Goal: Task Accomplishment & Management: Manage account settings

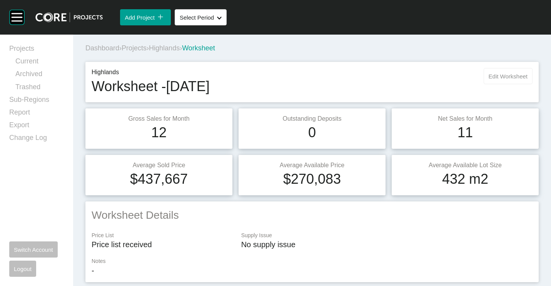
click at [489, 74] on span "Edit Worksheet" at bounding box center [508, 76] width 39 height 7
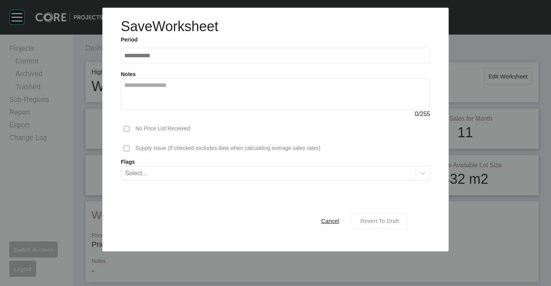
click at [377, 214] on button "Revert To Draft" at bounding box center [379, 221] width 57 height 16
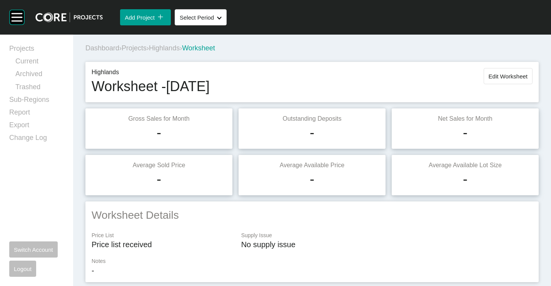
click at [140, 50] on span "Projects" at bounding box center [134, 48] width 25 height 8
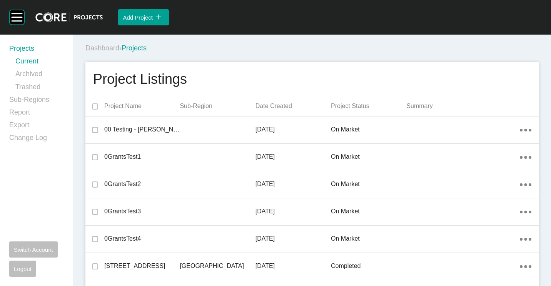
click at [328, 42] on div "Dashboard › Projects" at bounding box center [313, 48] width 456 height 21
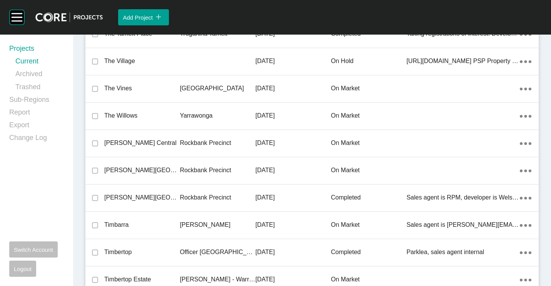
drag, startPoint x: 221, startPoint y: 160, endPoint x: 314, endPoint y: 180, distance: 96.2
click at [221, 160] on div "Rockbank Precinct" at bounding box center [217, 171] width 75 height 24
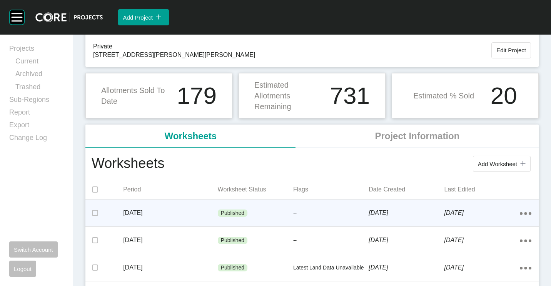
scroll to position [77, 0]
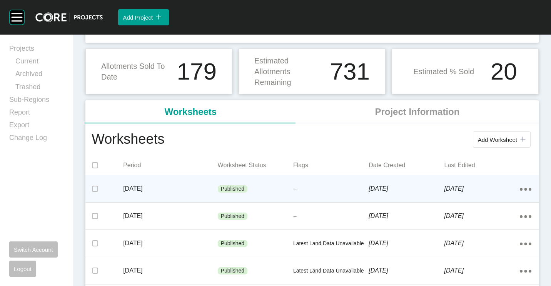
click at [229, 192] on p "Published" at bounding box center [233, 189] width 24 height 8
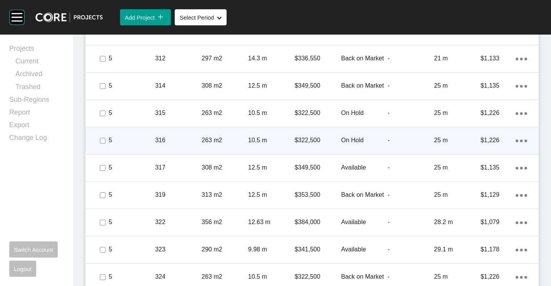
scroll to position [1963, 0]
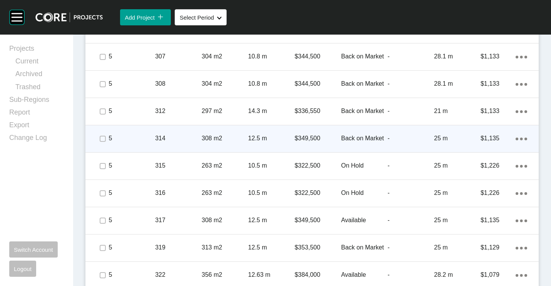
click at [272, 134] on p "12.5 m" at bounding box center [271, 138] width 47 height 8
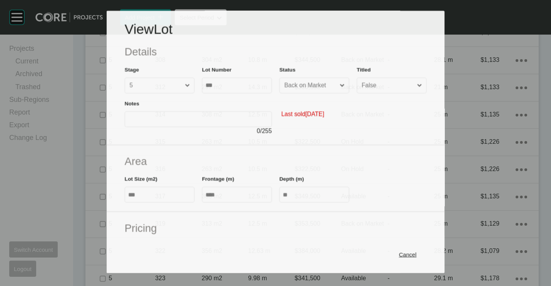
scroll to position [1939, 0]
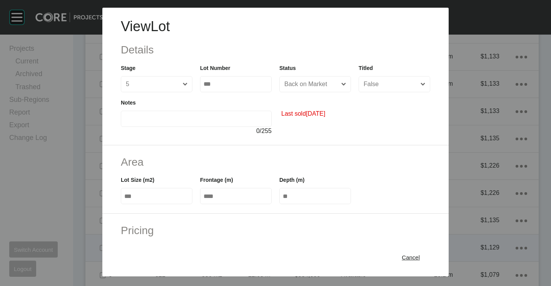
drag, startPoint x: 401, startPoint y: 257, endPoint x: 381, endPoint y: 243, distance: 24.7
click at [402, 257] on span "Cancel" at bounding box center [411, 257] width 18 height 7
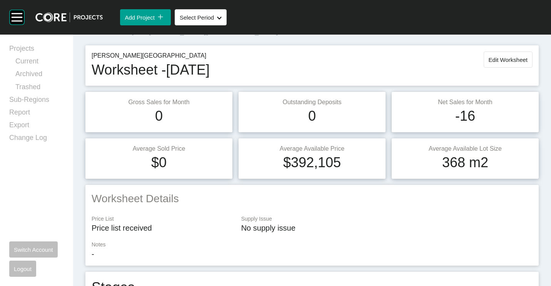
scroll to position [0, 0]
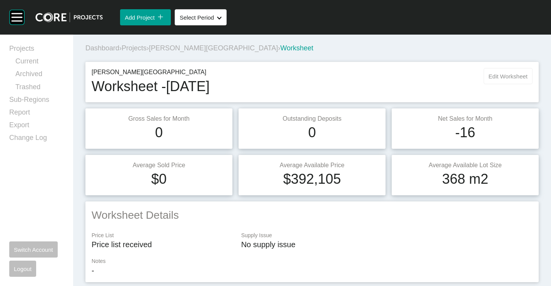
click at [497, 76] on span "Edit Worksheet" at bounding box center [508, 76] width 39 height 7
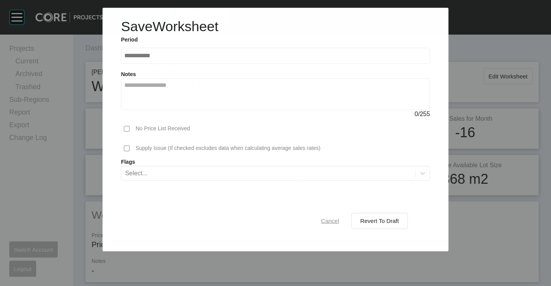
click at [332, 222] on span "Cancel" at bounding box center [330, 221] width 18 height 7
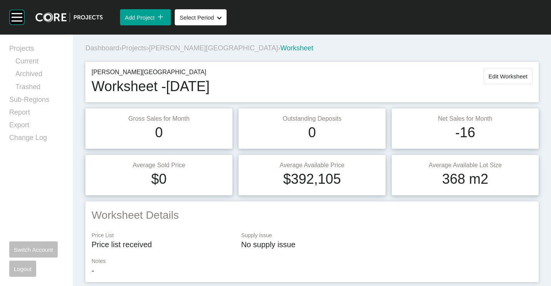
click at [127, 46] on span "Projects" at bounding box center [134, 48] width 25 height 8
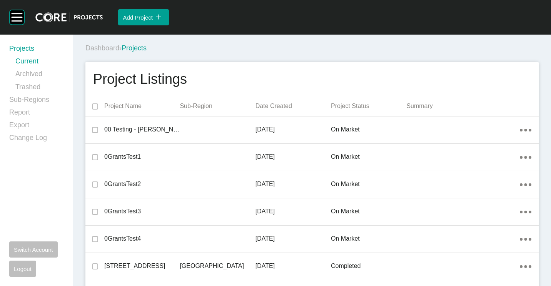
scroll to position [2637, 0]
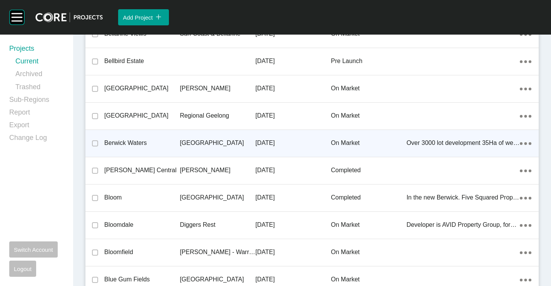
click at [225, 138] on div "[GEOGRAPHIC_DATA]" at bounding box center [217, 143] width 75 height 24
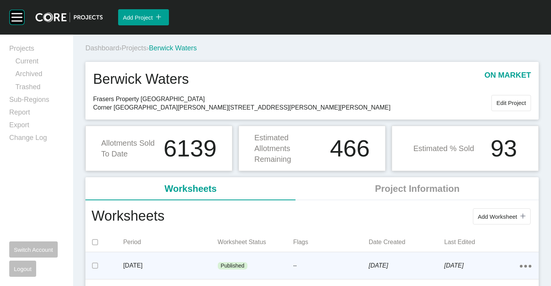
click at [160, 263] on p "[DATE]" at bounding box center [170, 266] width 94 height 8
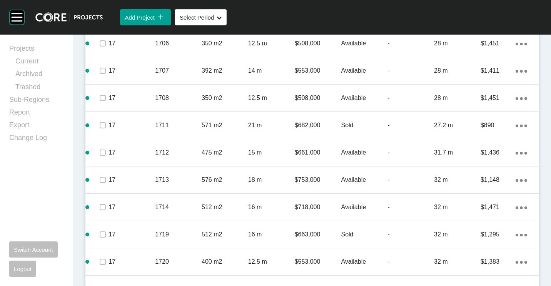
scroll to position [1655, 0]
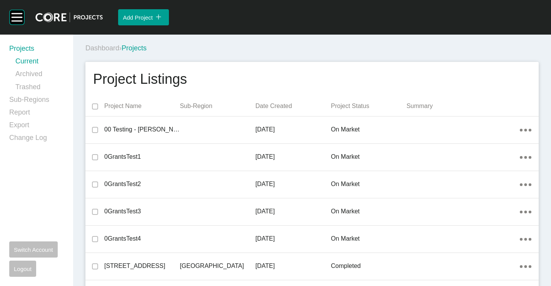
scroll to position [1899, 0]
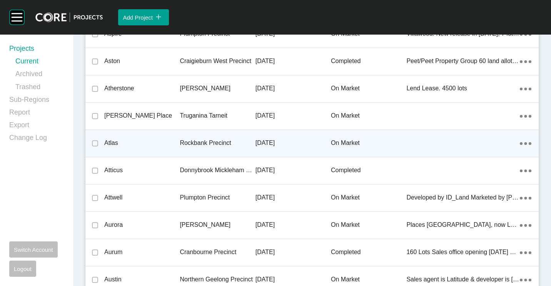
click at [155, 140] on p "Atlas" at bounding box center [141, 143] width 75 height 8
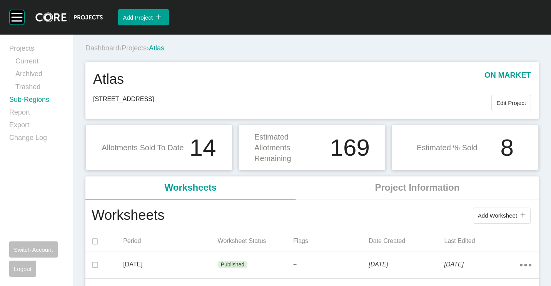
click at [17, 102] on link "Sub-Regions" at bounding box center [36, 101] width 55 height 13
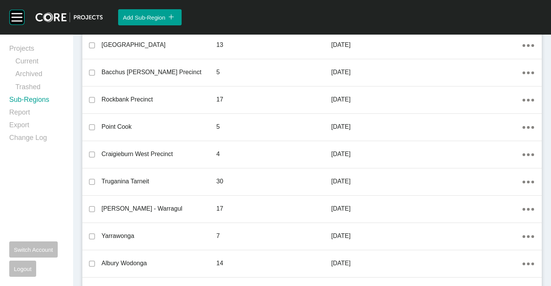
scroll to position [532, 0]
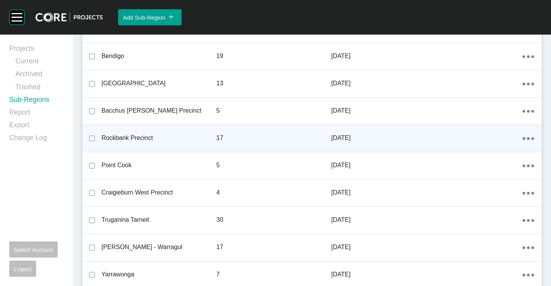
click at [523, 140] on icon "Action Menu Dots Copy 6 Created with Sketch." at bounding box center [529, 138] width 12 height 3
click at [500, 142] on link "Edit" at bounding box center [495, 140] width 21 height 12
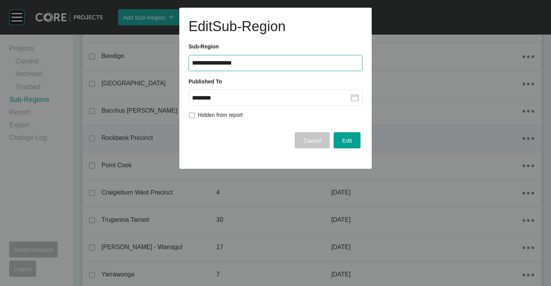
click at [307, 139] on span "Cancel" at bounding box center [312, 140] width 18 height 7
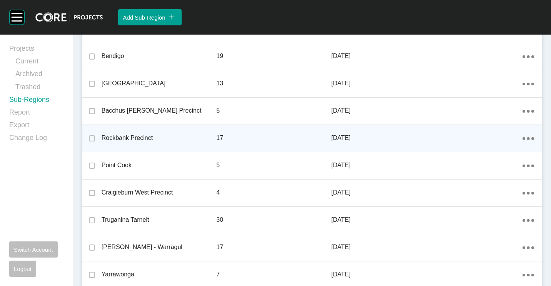
click at [150, 139] on p "Rockbank Precinct" at bounding box center [159, 138] width 115 height 8
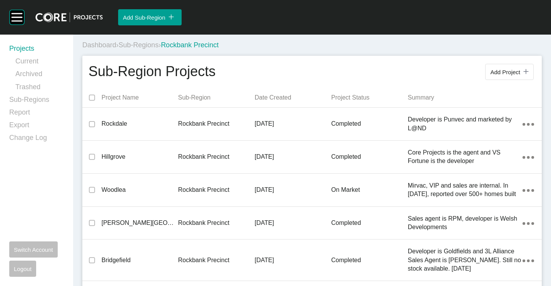
click at [15, 51] on link "Projects" at bounding box center [36, 50] width 55 height 13
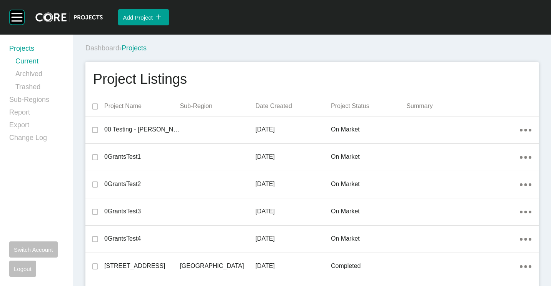
click at [227, 39] on div "Dashboard › Projects" at bounding box center [313, 48] width 456 height 21
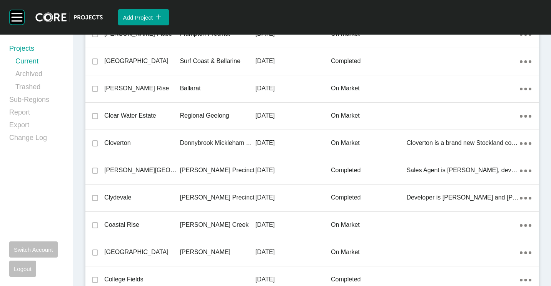
scroll to position [7528, 0]
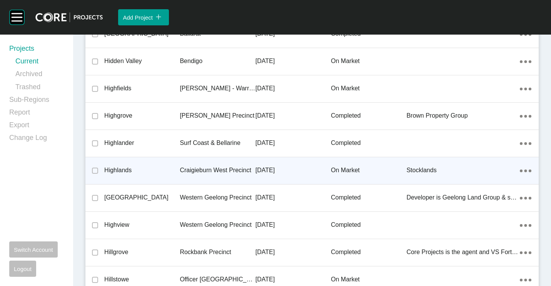
click at [196, 170] on p "Craigieburn West Precinct" at bounding box center [217, 170] width 75 height 8
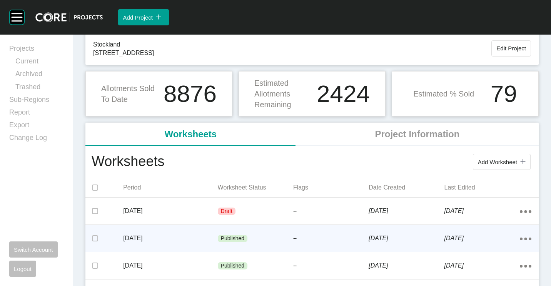
scroll to position [77, 0]
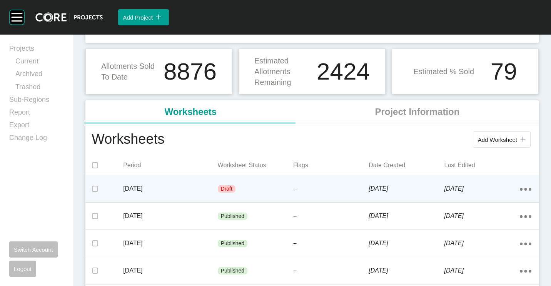
click at [221, 191] on p "Draft" at bounding box center [227, 189] width 12 height 8
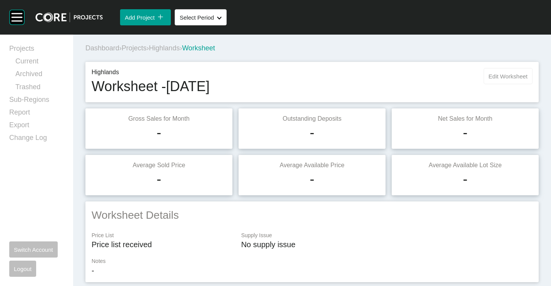
click at [491, 74] on span "Edit Worksheet" at bounding box center [508, 76] width 39 height 7
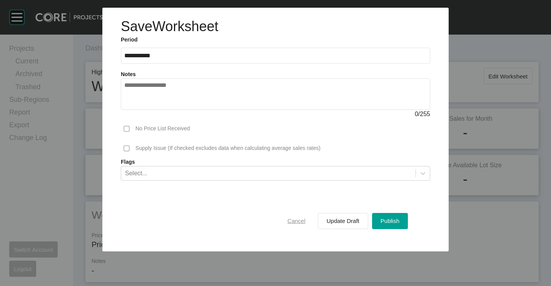
click at [303, 222] on span "Cancel" at bounding box center [296, 221] width 18 height 7
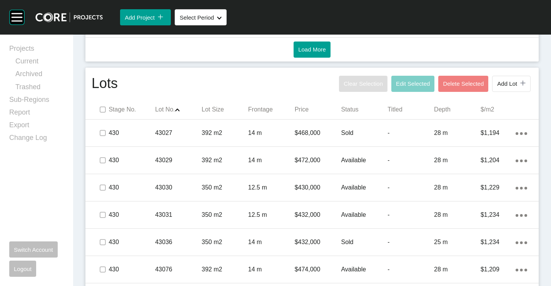
scroll to position [462, 0]
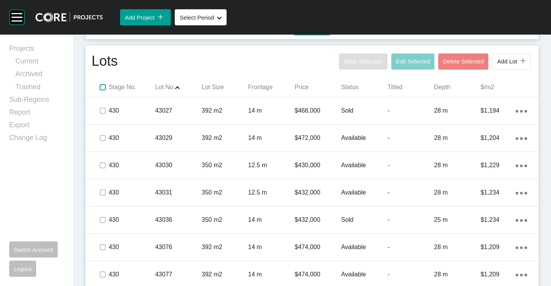
click at [100, 87] on label at bounding box center [103, 87] width 6 height 6
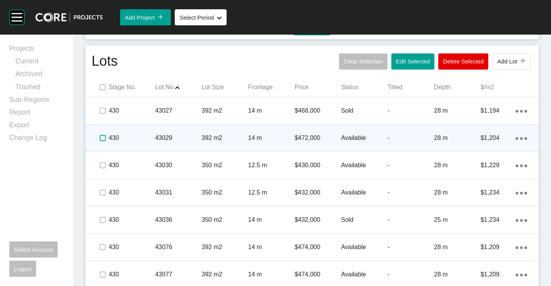
click at [102, 136] on label at bounding box center [103, 138] width 6 height 6
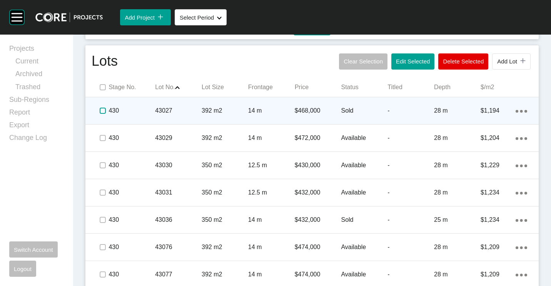
click at [101, 113] on label at bounding box center [103, 111] width 6 height 6
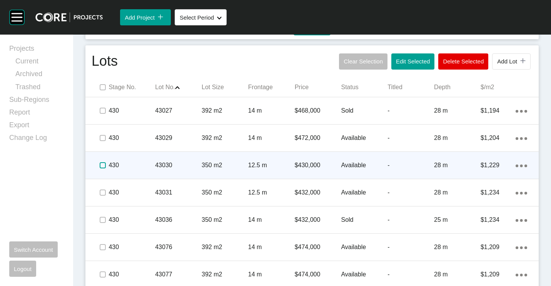
click at [101, 165] on label at bounding box center [103, 165] width 6 height 6
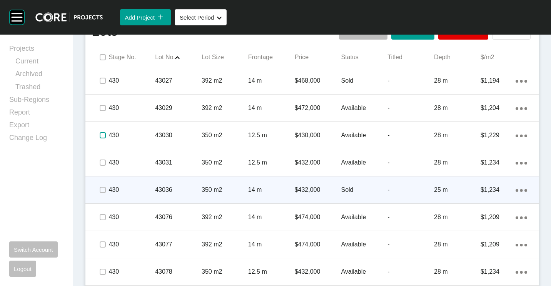
scroll to position [500, 0]
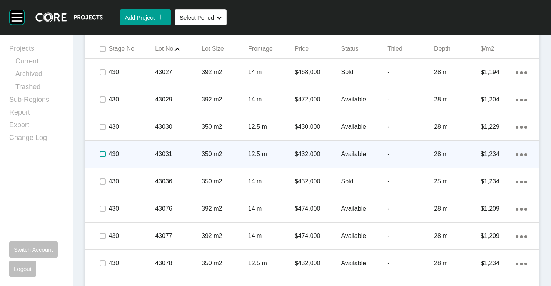
click at [101, 156] on label at bounding box center [103, 154] width 6 height 6
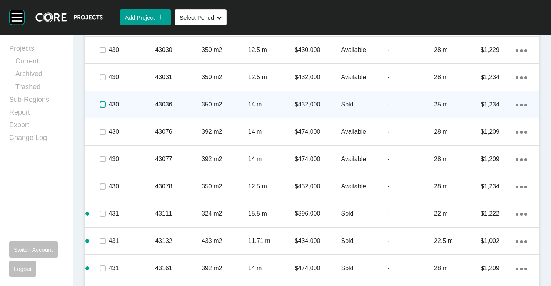
click at [103, 105] on label at bounding box center [103, 105] width 6 height 6
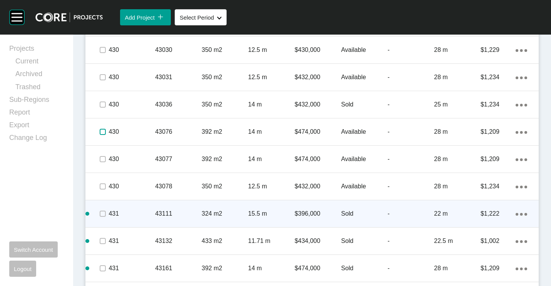
drag, startPoint x: 103, startPoint y: 131, endPoint x: 231, endPoint y: 226, distance: 159.8
click at [103, 131] on label at bounding box center [103, 132] width 6 height 6
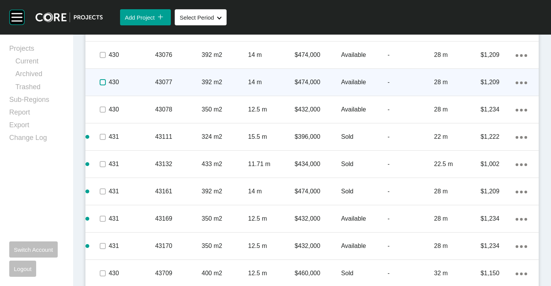
click at [102, 83] on label at bounding box center [103, 82] width 6 height 6
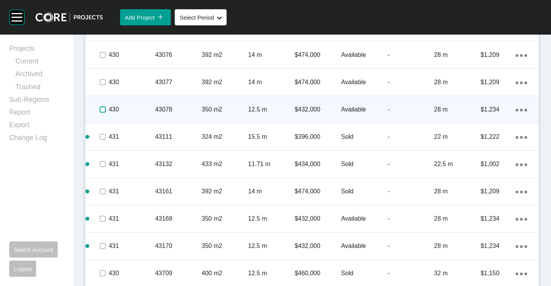
click at [103, 110] on label at bounding box center [103, 110] width 6 height 6
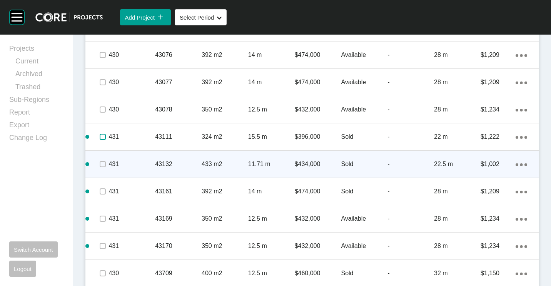
drag, startPoint x: 100, startPoint y: 137, endPoint x: 104, endPoint y: 152, distance: 15.6
click at [101, 142] on span at bounding box center [103, 137] width 12 height 12
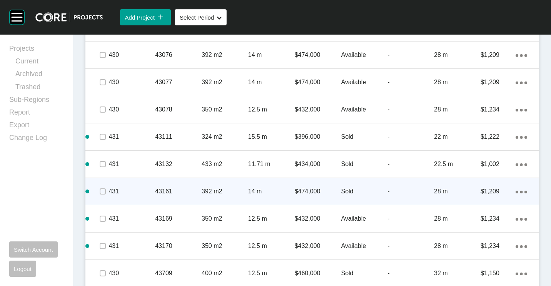
click at [104, 161] on span at bounding box center [103, 165] width 12 height 12
click at [101, 192] on label at bounding box center [103, 192] width 6 height 6
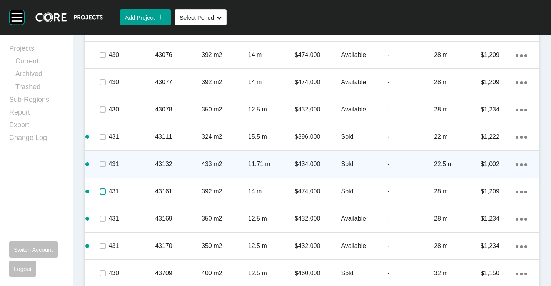
scroll to position [731, 0]
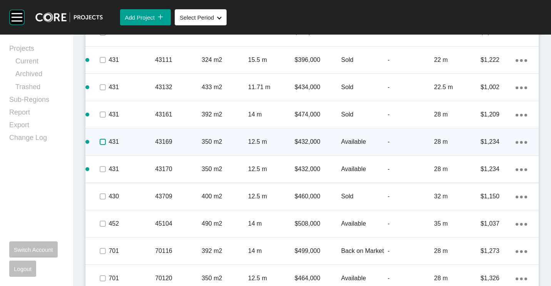
click at [100, 140] on label at bounding box center [103, 142] width 6 height 6
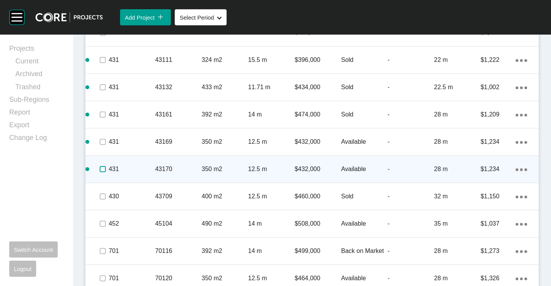
click at [103, 168] on label at bounding box center [103, 169] width 6 height 6
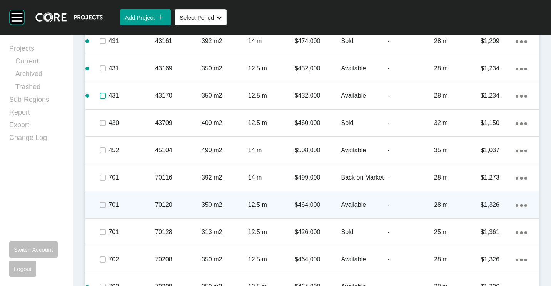
scroll to position [808, 0]
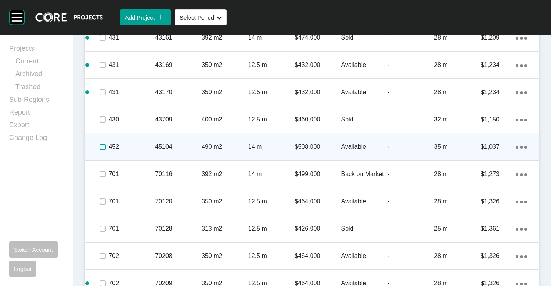
click at [102, 147] on label at bounding box center [103, 147] width 6 height 6
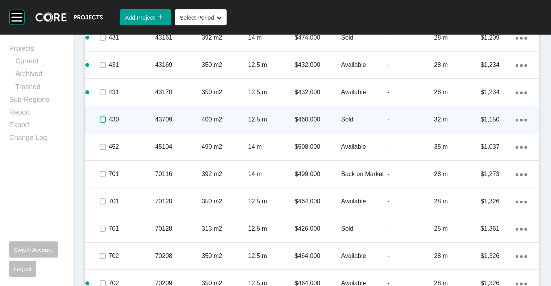
click at [102, 122] on label at bounding box center [103, 120] width 6 height 6
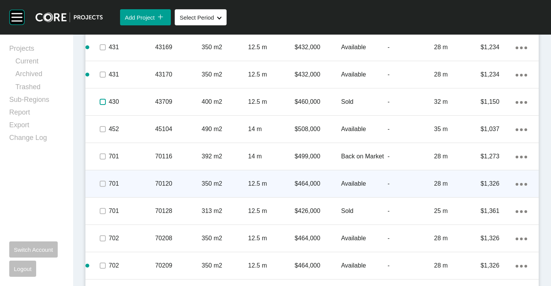
scroll to position [847, 0]
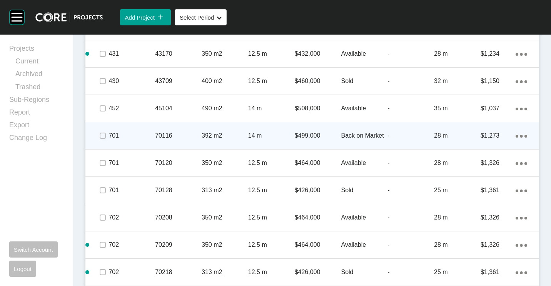
click at [162, 137] on p "70116" at bounding box center [178, 136] width 47 height 8
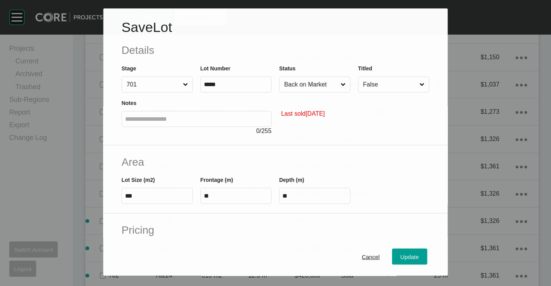
scroll to position [823, 0]
drag, startPoint x: 311, startPoint y: 82, endPoint x: 311, endPoint y: 90, distance: 8.5
click at [311, 82] on input "Back on Market" at bounding box center [311, 84] width 57 height 15
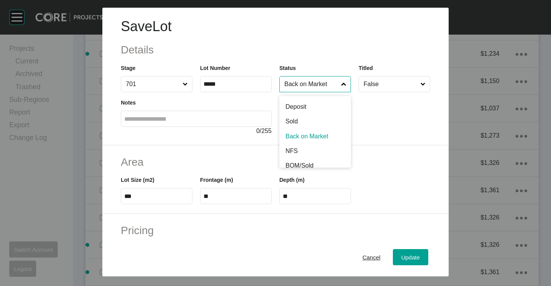
scroll to position [38, 0]
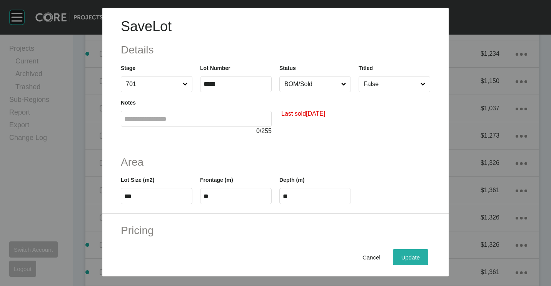
click at [402, 256] on span "Update" at bounding box center [410, 257] width 18 height 7
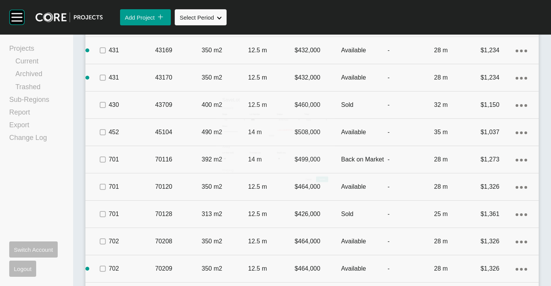
scroll to position [847, 0]
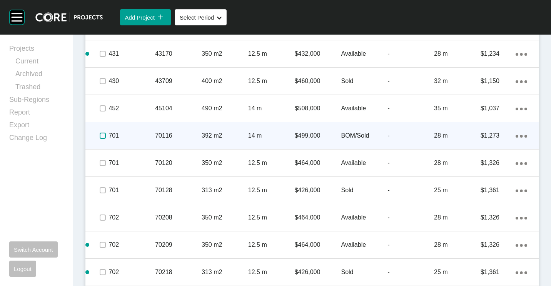
click at [103, 134] on label at bounding box center [103, 136] width 6 height 6
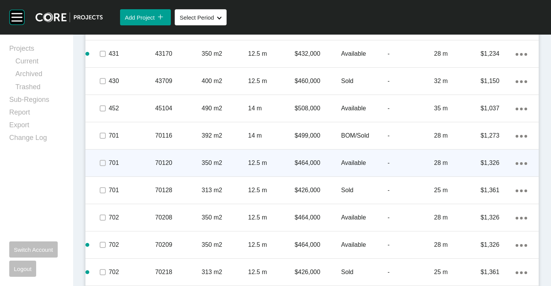
click at [214, 155] on div "350 m2" at bounding box center [225, 163] width 47 height 24
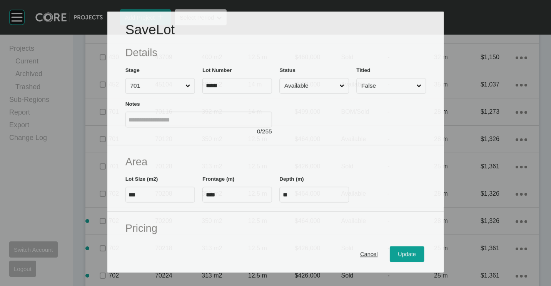
scroll to position [823, 0]
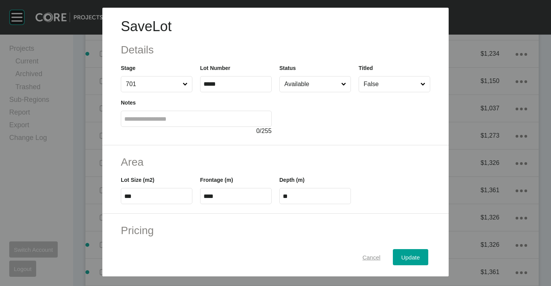
drag, startPoint x: 365, startPoint y: 253, endPoint x: 216, endPoint y: 213, distance: 153.7
click at [364, 252] on div "Cancel" at bounding box center [372, 257] width 22 height 10
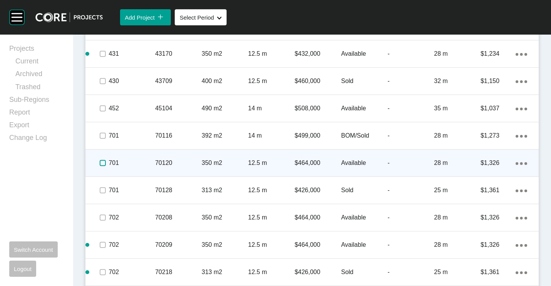
click at [101, 160] on label at bounding box center [103, 163] width 6 height 6
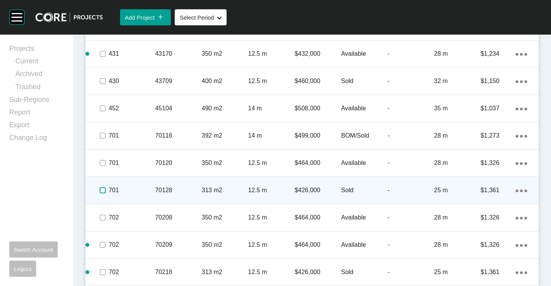
click at [100, 188] on label at bounding box center [103, 190] width 6 height 6
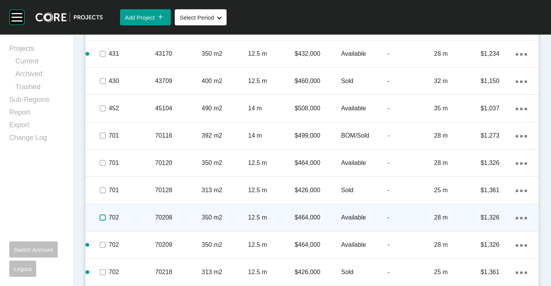
click at [105, 217] on label at bounding box center [103, 218] width 6 height 6
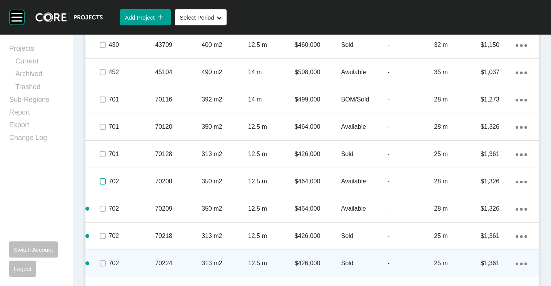
scroll to position [900, 0]
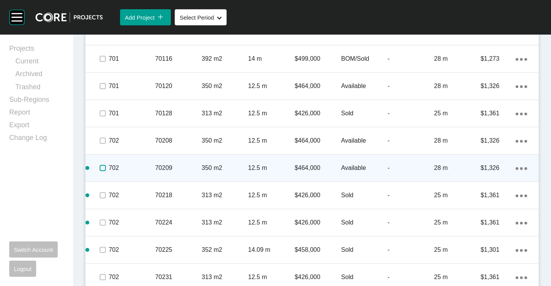
click at [102, 169] on label at bounding box center [103, 168] width 6 height 6
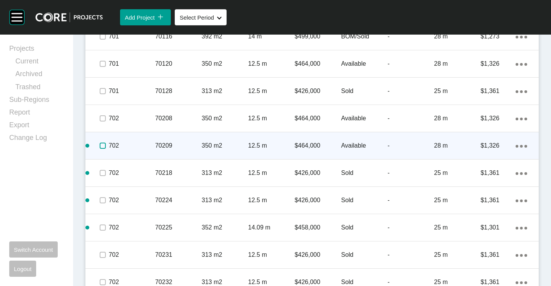
scroll to position [935, 0]
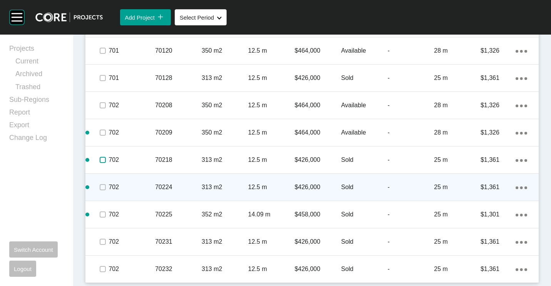
drag, startPoint x: 101, startPoint y: 160, endPoint x: 105, endPoint y: 179, distance: 18.4
click at [102, 163] on label at bounding box center [103, 160] width 6 height 6
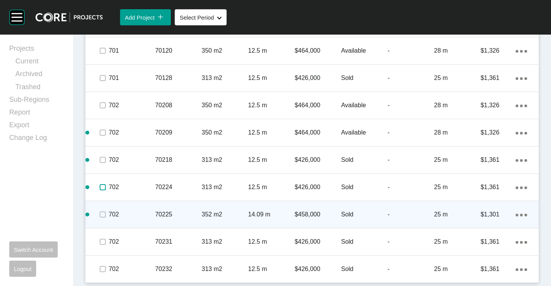
drag, startPoint x: 104, startPoint y: 187, endPoint x: 104, endPoint y: 205, distance: 18.9
click at [104, 190] on label at bounding box center [103, 187] width 6 height 6
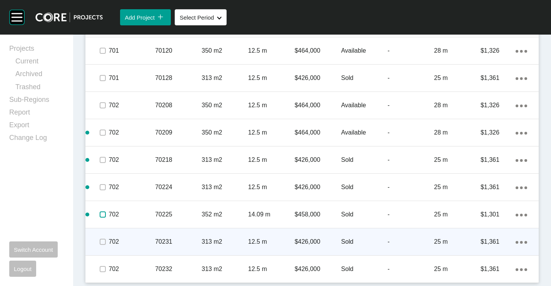
drag, startPoint x: 104, startPoint y: 216, endPoint x: 100, endPoint y: 236, distance: 20.6
click at [103, 216] on label at bounding box center [103, 215] width 6 height 6
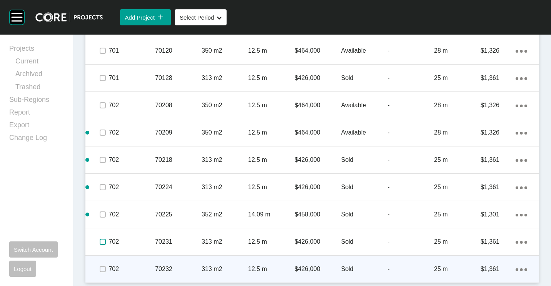
drag, startPoint x: 100, startPoint y: 241, endPoint x: 110, endPoint y: 267, distance: 28.5
click at [102, 245] on label at bounding box center [103, 242] width 6 height 6
click at [102, 266] on label at bounding box center [103, 269] width 6 height 6
click at [518, 269] on icon "Action Menu Dots Copy 6 Created with Sketch." at bounding box center [522, 270] width 12 height 3
click at [487, 264] on link "Duplicate" at bounding box center [483, 263] width 29 height 12
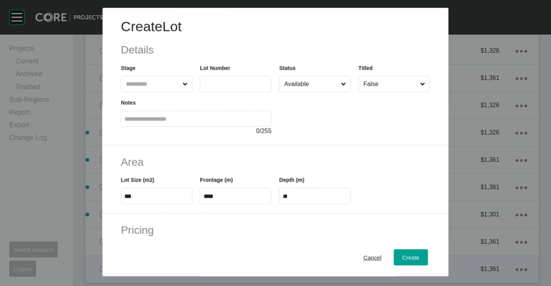
click at [216, 84] on input "text" at bounding box center [229, 84] width 51 height 7
click at [146, 79] on input "702" at bounding box center [152, 84] width 57 height 15
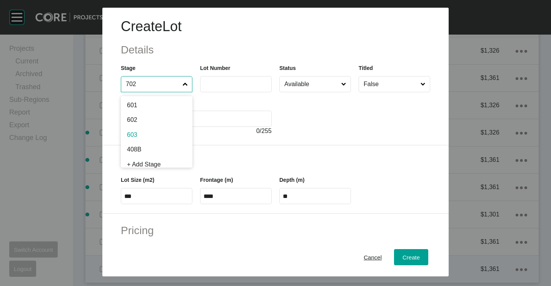
scroll to position [1072, 0]
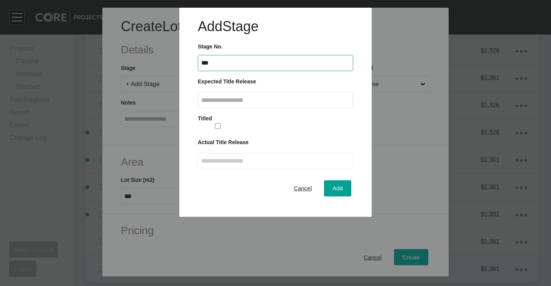
type input "***"
click at [222, 100] on input "text" at bounding box center [275, 100] width 149 height 7
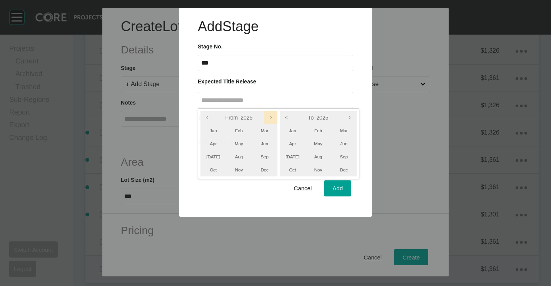
click at [266, 117] on icon ">" at bounding box center [270, 117] width 13 height 13
click at [352, 120] on icon ">" at bounding box center [350, 117] width 13 height 13
click at [296, 146] on li "Apr" at bounding box center [293, 143] width 26 height 13
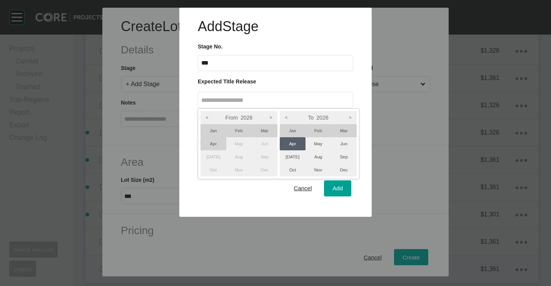
click at [204, 145] on li "Apr" at bounding box center [213, 143] width 26 height 13
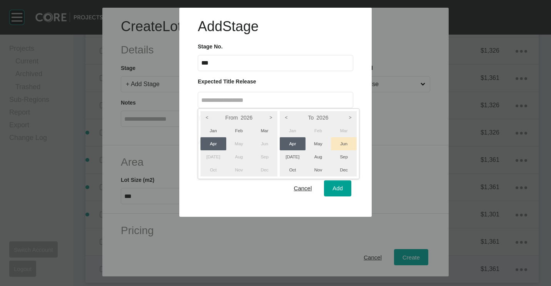
click at [345, 147] on li "Jun" at bounding box center [344, 143] width 26 height 13
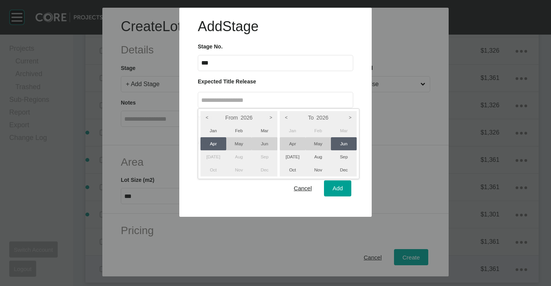
drag, startPoint x: 327, startPoint y: 195, endPoint x: 334, endPoint y: 194, distance: 7.1
click at [327, 195] on div at bounding box center [275, 108] width 551 height 217
type input "**********"
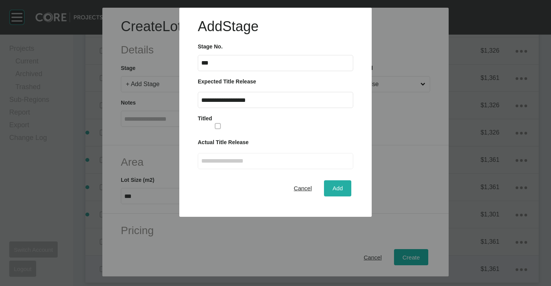
click at [340, 188] on span "Add" at bounding box center [337, 188] width 10 height 7
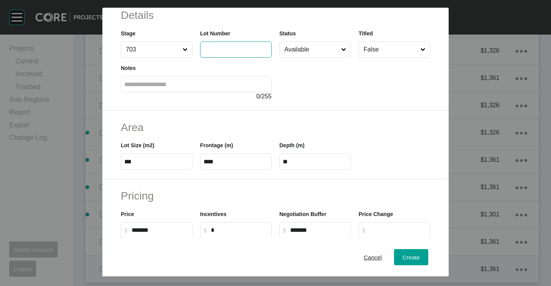
click at [225, 49] on input "text" at bounding box center [236, 49] width 65 height 7
type input "*****"
type input "***"
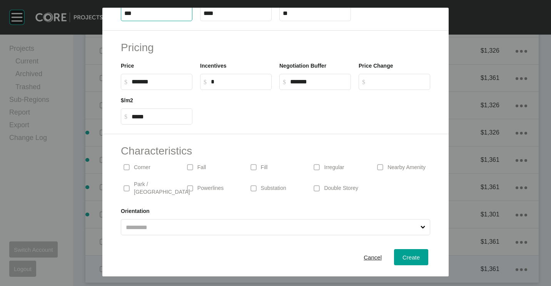
scroll to position [183, 0]
click at [401, 253] on div "Create" at bounding box center [411, 257] width 21 height 10
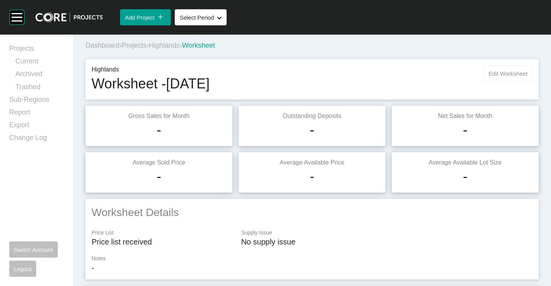
scroll to position [0, 0]
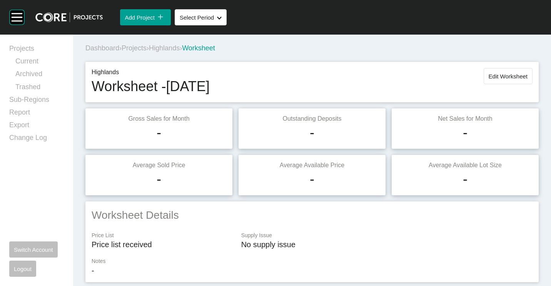
drag, startPoint x: 504, startPoint y: 75, endPoint x: 501, endPoint y: 79, distance: 4.5
click at [504, 75] on span "Edit Worksheet" at bounding box center [508, 76] width 39 height 7
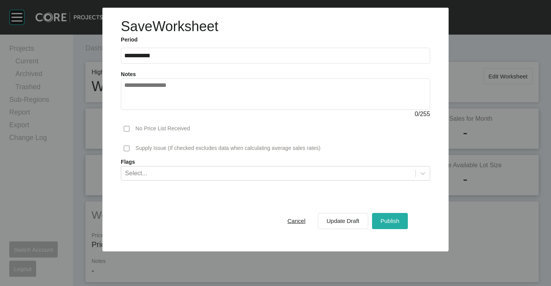
click at [403, 216] on button "Publish" at bounding box center [390, 221] width 36 height 16
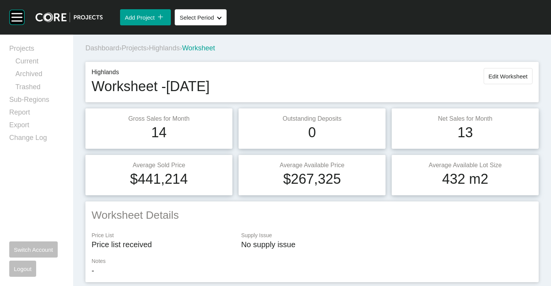
click at [131, 45] on span "Projects" at bounding box center [134, 48] width 25 height 8
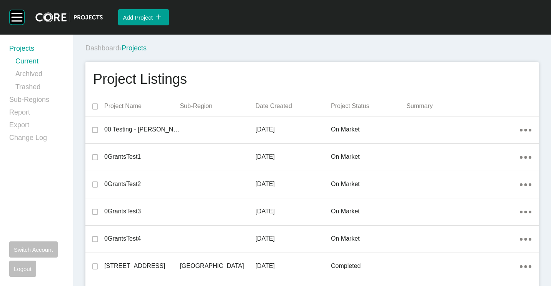
scroll to position [18347, 0]
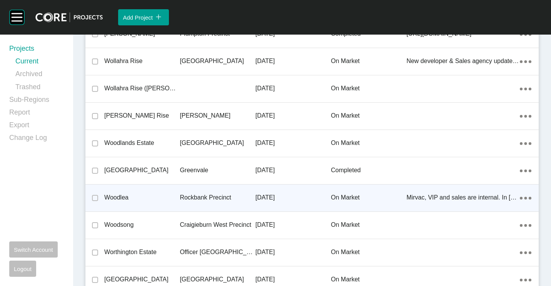
click at [251, 191] on div "Rockbank Precinct" at bounding box center [217, 198] width 75 height 24
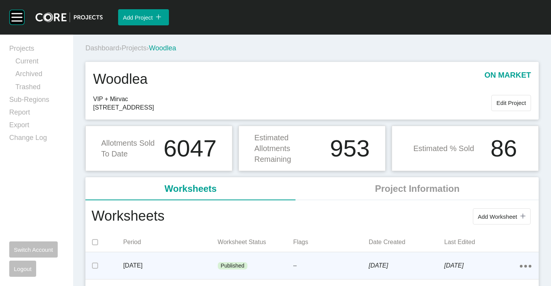
click at [239, 268] on p "Published" at bounding box center [233, 266] width 24 height 8
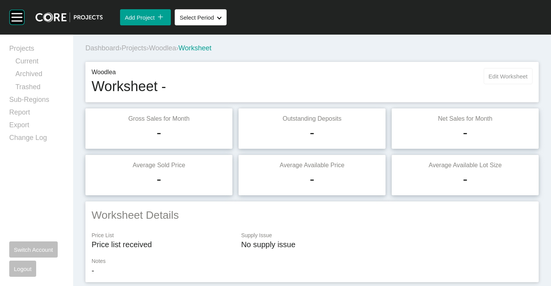
click at [501, 83] on button "Edit Worksheet" at bounding box center [508, 76] width 49 height 16
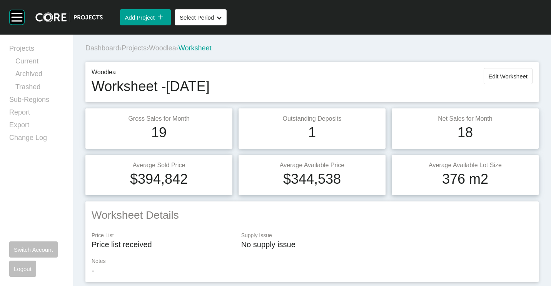
click at [505, 92] on div "Woodlea Worksheet - [DATE] Edit Worksheet" at bounding box center [312, 82] width 441 height 28
click at [501, 78] on span "Edit Worksheet" at bounding box center [508, 76] width 39 height 7
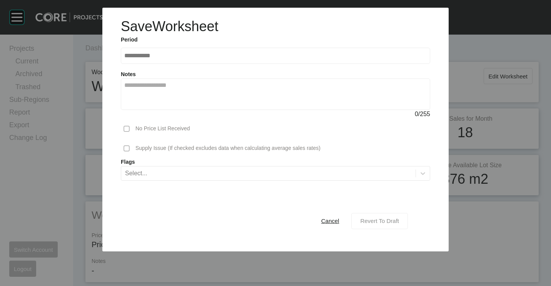
click at [384, 215] on button "Revert To Draft" at bounding box center [379, 221] width 57 height 16
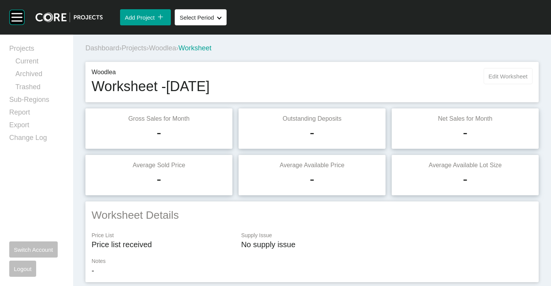
click at [500, 82] on button "Edit Worksheet" at bounding box center [508, 76] width 49 height 16
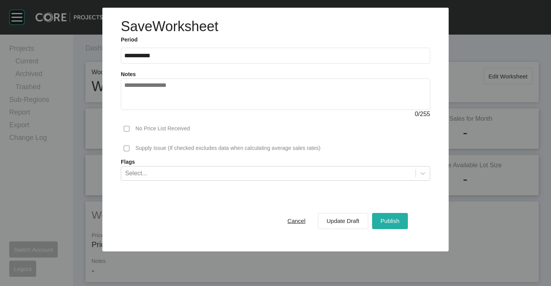
click at [384, 217] on div "Publish" at bounding box center [390, 221] width 23 height 10
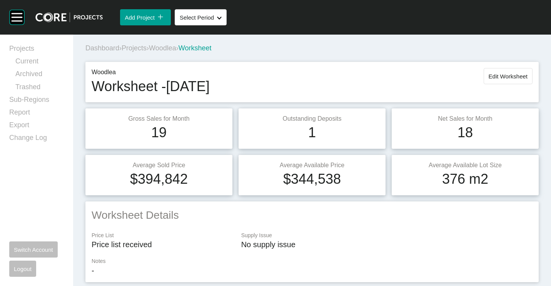
click at [131, 47] on span "Projects" at bounding box center [134, 48] width 25 height 8
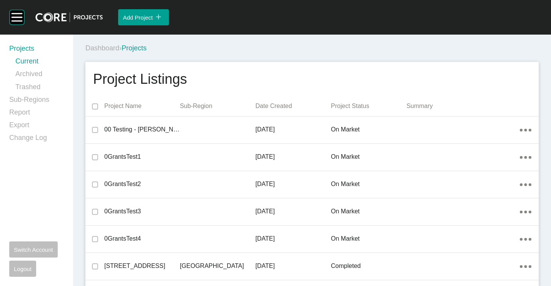
click at [335, 45] on div "Dashboard › Projects" at bounding box center [313, 48] width 456 height 10
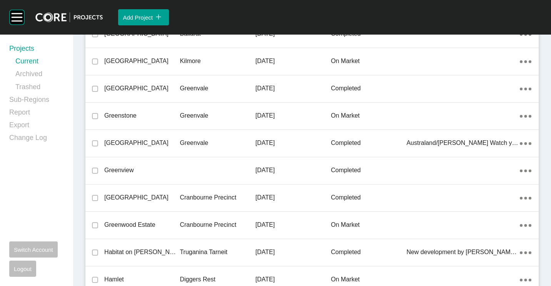
scroll to position [12036, 0]
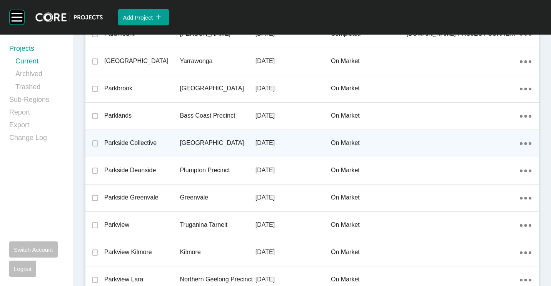
click at [142, 139] on p "Parkside Collective" at bounding box center [141, 143] width 75 height 8
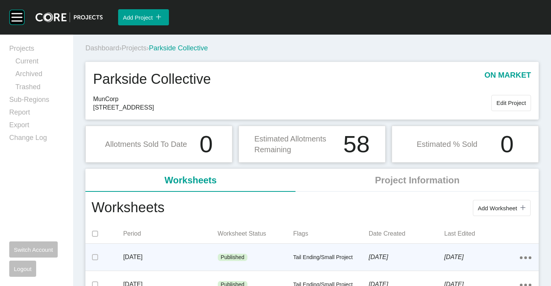
click at [289, 249] on div "Published" at bounding box center [255, 257] width 75 height 23
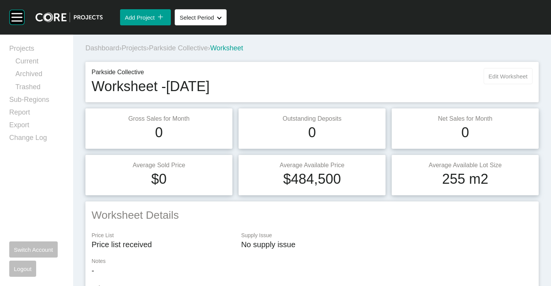
click at [496, 79] on span "Edit Worksheet" at bounding box center [508, 76] width 39 height 7
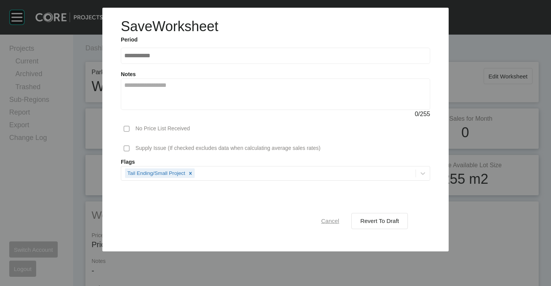
click at [324, 225] on div "Cancel" at bounding box center [330, 221] width 22 height 10
